Goal: Task Accomplishment & Management: Complete application form

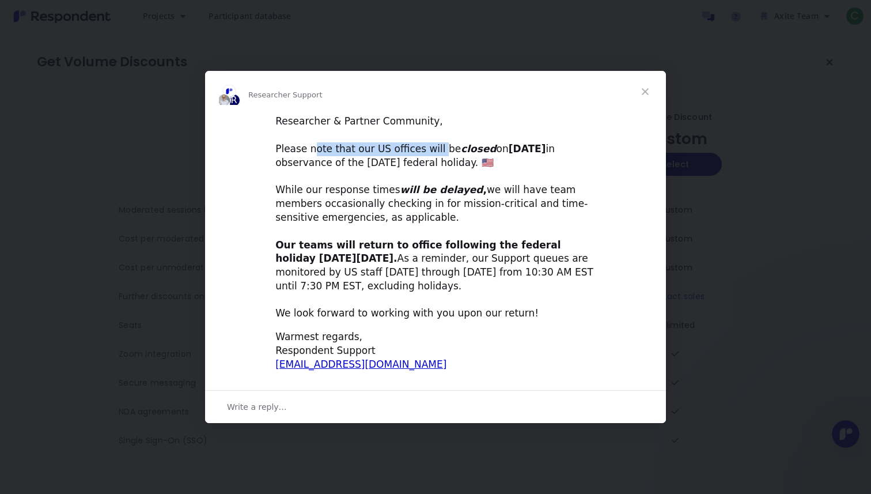
drag, startPoint x: 315, startPoint y: 148, endPoint x: 433, endPoint y: 146, distance: 117.6
click at [432, 146] on div "Researcher & Partner Community, ​ Please note that our US offices will be close…" at bounding box center [435, 218] width 320 height 206
drag, startPoint x: 311, startPoint y: 165, endPoint x: 384, endPoint y: 195, distance: 79.6
click at [404, 165] on div "Researcher & Partner Community, ​ Please note that our US offices will be close…" at bounding box center [435, 218] width 320 height 206
click at [379, 204] on div "Researcher & Partner Community, ​ Please note that our US offices will be close…" at bounding box center [435, 218] width 320 height 206
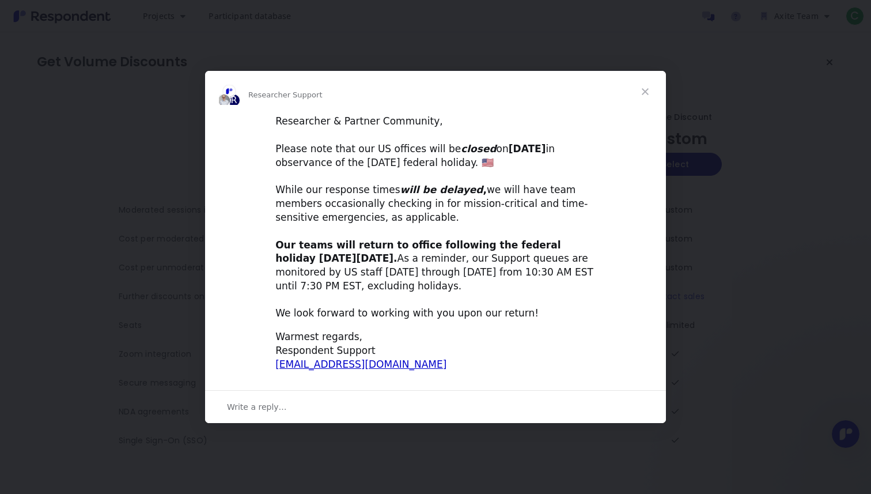
drag, startPoint x: 318, startPoint y: 194, endPoint x: 372, endPoint y: 192, distance: 54.8
click at [378, 193] on div "Researcher & Partner Community, ​ Please note that our US offices will be close…" at bounding box center [435, 218] width 320 height 206
click at [650, 90] on span "Close" at bounding box center [645, 91] width 41 height 41
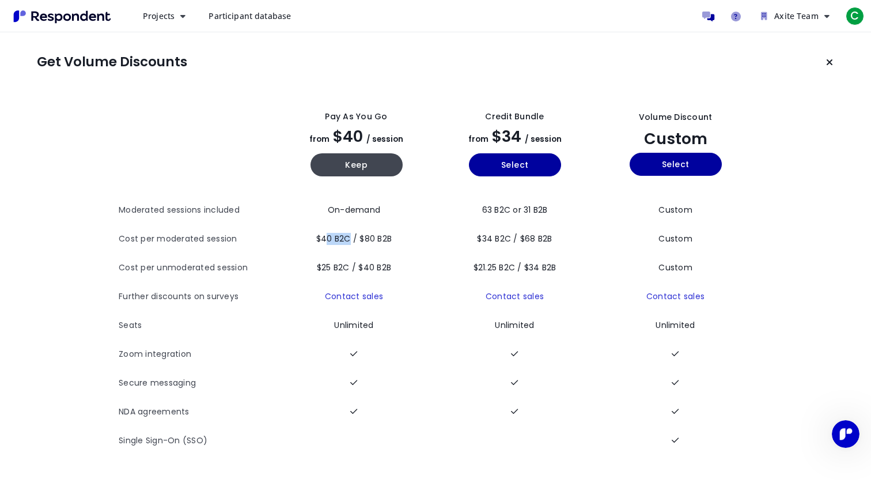
drag, startPoint x: 329, startPoint y: 240, endPoint x: 347, endPoint y: 241, distance: 17.9
click at [347, 241] on span "$40 B2C / $80 B2B" at bounding box center [353, 239] width 75 height 12
drag, startPoint x: 316, startPoint y: 266, endPoint x: 350, endPoint y: 268, distance: 33.5
click at [350, 268] on span "$25 B2C / $40 B2B" at bounding box center [354, 268] width 74 height 12
drag, startPoint x: 483, startPoint y: 207, endPoint x: 547, endPoint y: 216, distance: 65.0
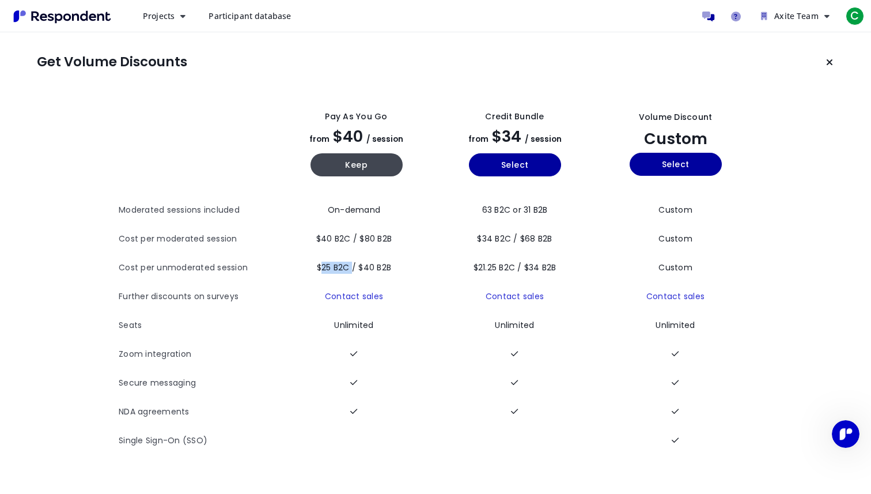
click at [547, 216] on td "63 B2C or 31 B2B" at bounding box center [515, 210] width 158 height 29
click at [831, 63] on icon "Keep current plan" at bounding box center [829, 62] width 7 height 9
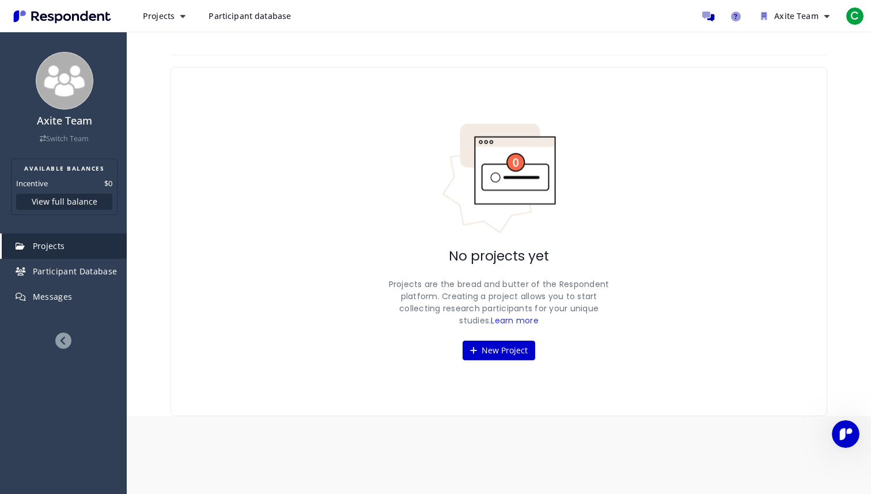
click at [277, 21] on span "Participant database" at bounding box center [250, 15] width 82 height 11
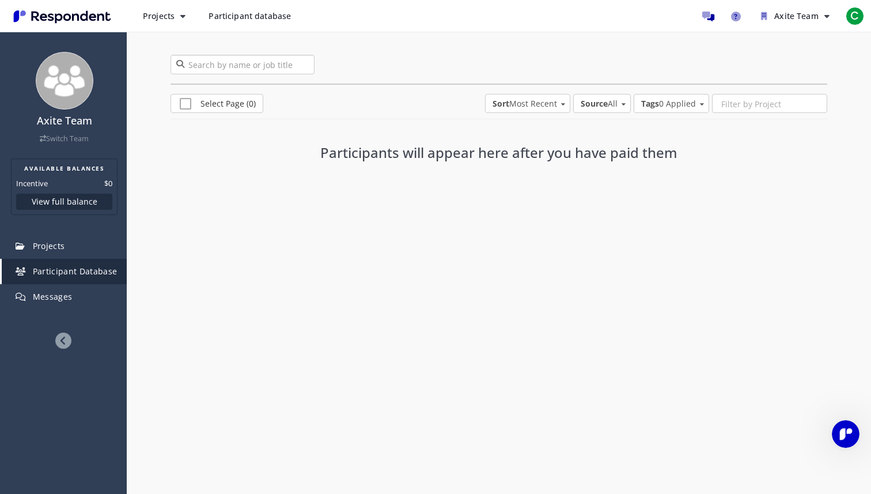
click at [265, 67] on input "search" at bounding box center [243, 65] width 144 height 20
type input "epilepsy"
click at [305, 66] on link at bounding box center [306, 65] width 6 height 20
click at [169, 22] on button "Projects" at bounding box center [164, 16] width 61 height 21
click at [164, 49] on link "Create project" at bounding box center [208, 45] width 148 height 28
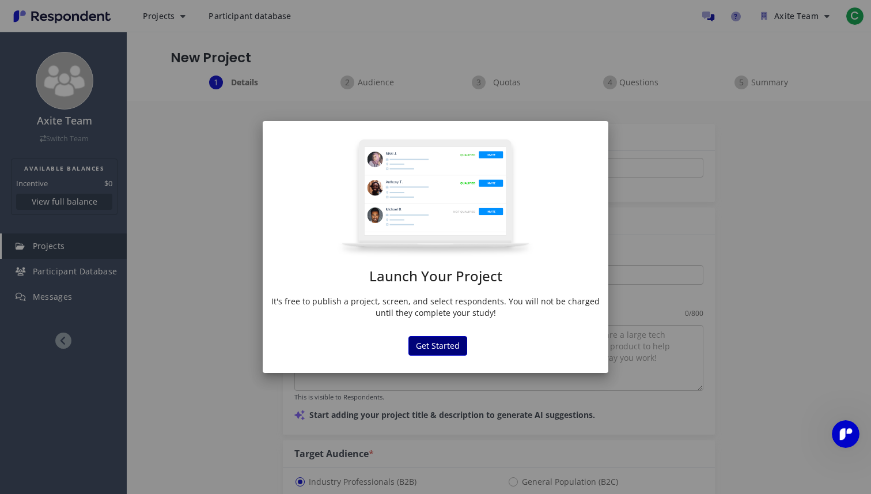
click at [440, 344] on button "Get Started" at bounding box center [438, 346] width 59 height 20
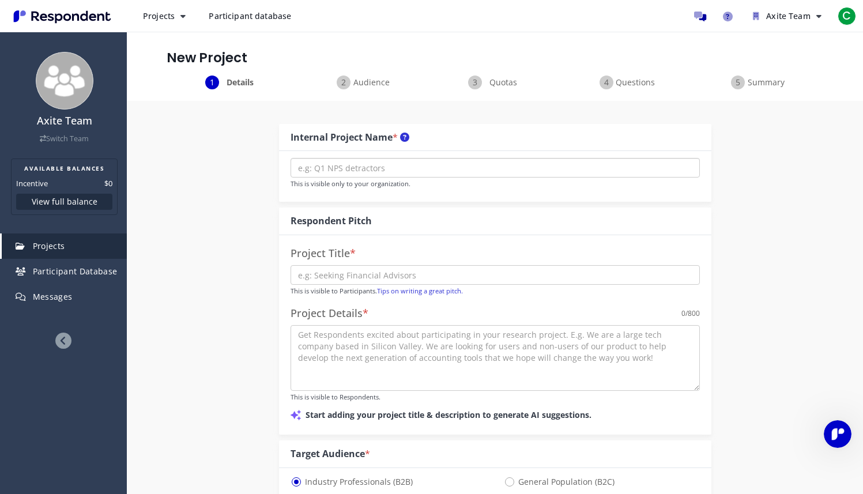
click at [385, 168] on input "text" at bounding box center [494, 168] width 409 height 20
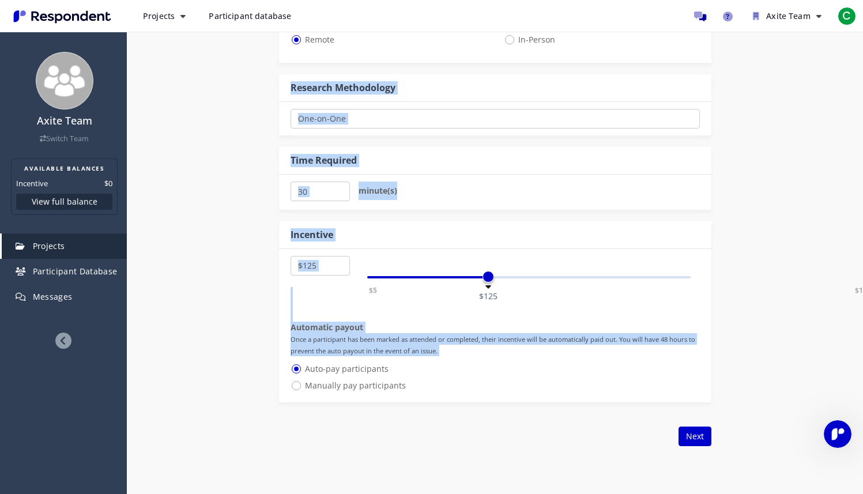
scroll to position [535, 0]
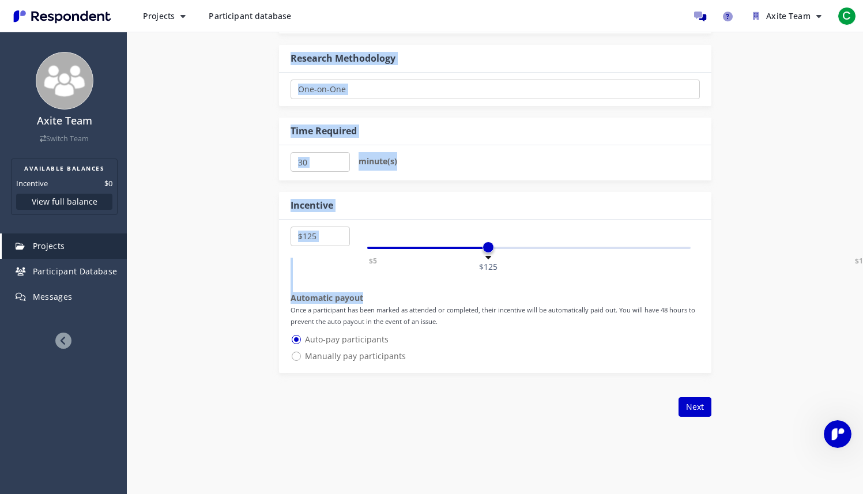
drag, startPoint x: 291, startPoint y: 138, endPoint x: 252, endPoint y: 303, distance: 169.4
click at [252, 303] on div "Internal Project Name * This is visible only to your organization. Respondent P…" at bounding box center [495, 0] width 674 height 869
click at [264, 295] on div "Internal Project Name * This is visible only to your organization. Respondent P…" at bounding box center [495, 0] width 674 height 869
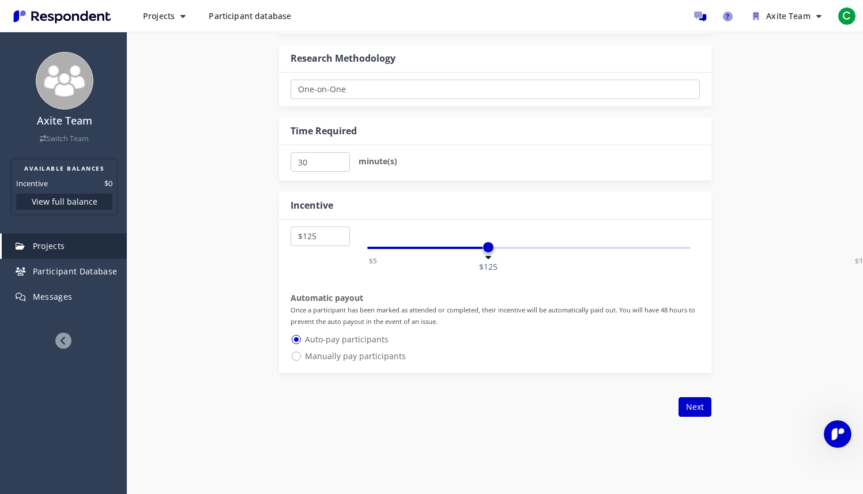
select select "number:70"
click at [413, 248] on div "$5 $1,000 $125" at bounding box center [529, 248] width 324 height 2
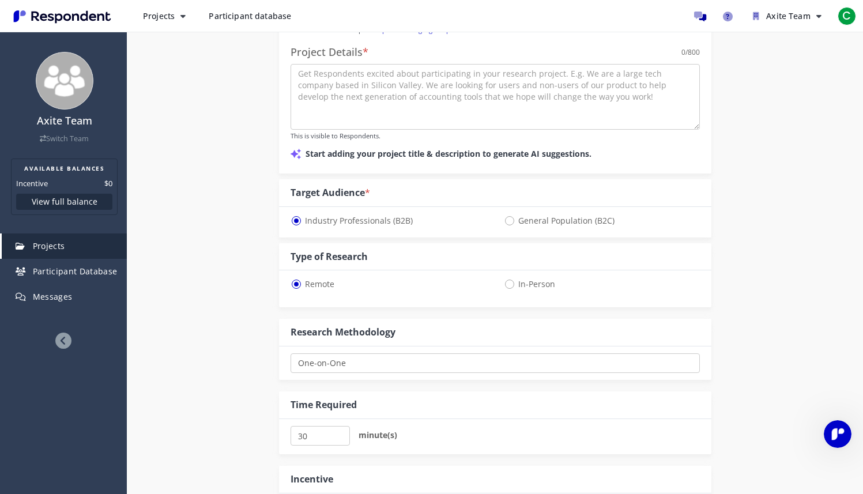
scroll to position [260, 0]
click at [511, 221] on span "General Population (B2C)" at bounding box center [559, 222] width 111 height 14
click at [511, 221] on input "General Population (B2C)" at bounding box center [507, 220] width 7 height 7
radio input "true"
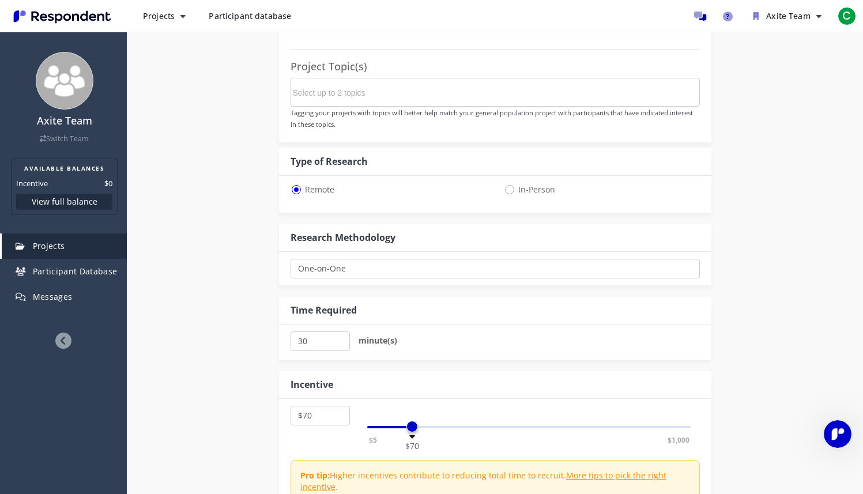
scroll to position [501, 0]
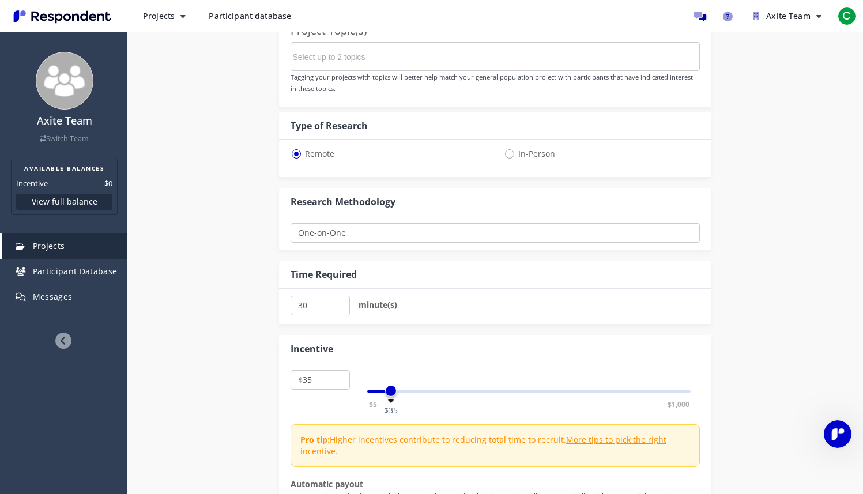
select select "number:40"
drag, startPoint x: 412, startPoint y: 388, endPoint x: 392, endPoint y: 390, distance: 19.6
click at [392, 390] on span at bounding box center [394, 391] width 12 height 12
click at [404, 367] on div "$5 $10 $15 $20 $25 $30 $35 $40 $45 $50 $55 $60 $65 $70 $75 $80 $85 $90 $95 $100…" at bounding box center [495, 461] width 432 height 196
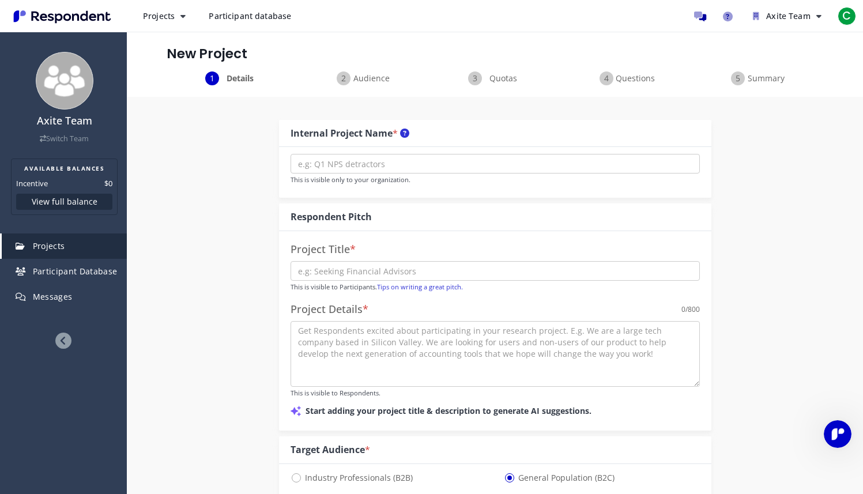
scroll to position [1, 0]
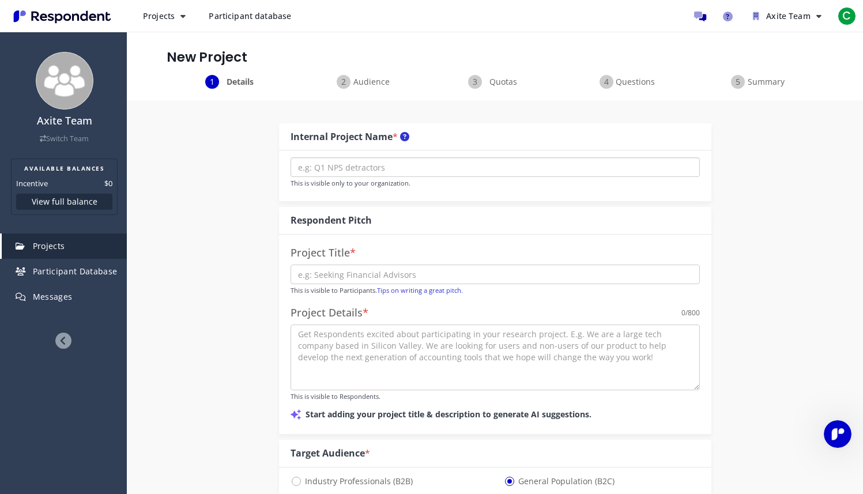
click at [320, 169] on input "text" at bounding box center [494, 167] width 409 height 20
type input "M"
type input "MRP - epilepsy"
click at [391, 274] on input "text" at bounding box center [494, 275] width 409 height 20
click at [415, 267] on input "text" at bounding box center [494, 275] width 409 height 20
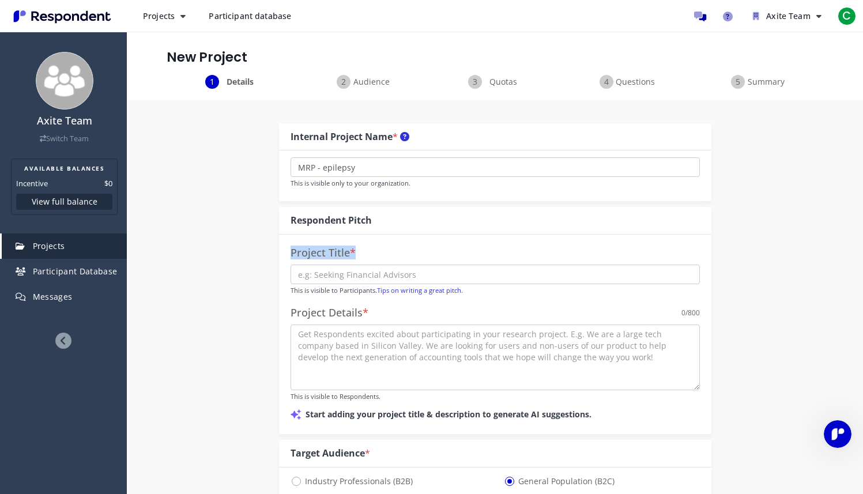
drag, startPoint x: 358, startPoint y: 252, endPoint x: 291, endPoint y: 250, distance: 67.5
click at [291, 250] on h4 "Project Title *" at bounding box center [494, 253] width 409 height 12
click at [425, 270] on input "text" at bounding box center [494, 275] width 409 height 20
type input "E"
type input "K"
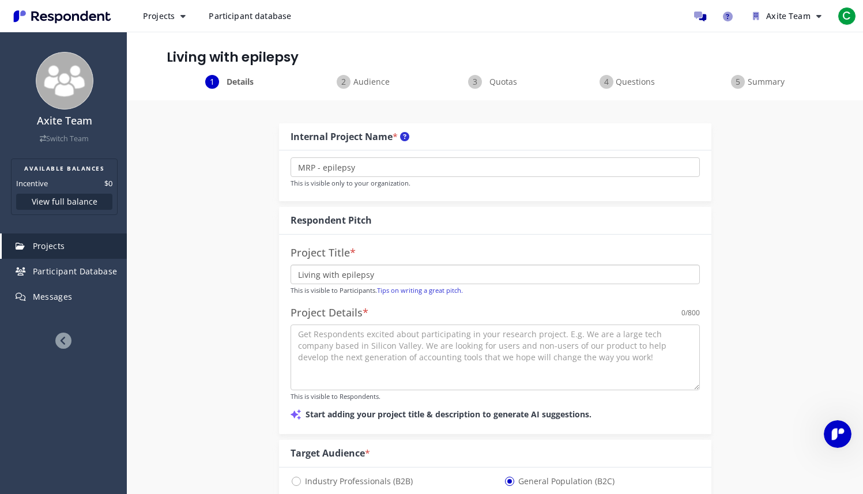
type input "Living with epilepsy"
click at [523, 333] on textarea at bounding box center [494, 357] width 409 height 66
